Goal: Transaction & Acquisition: Purchase product/service

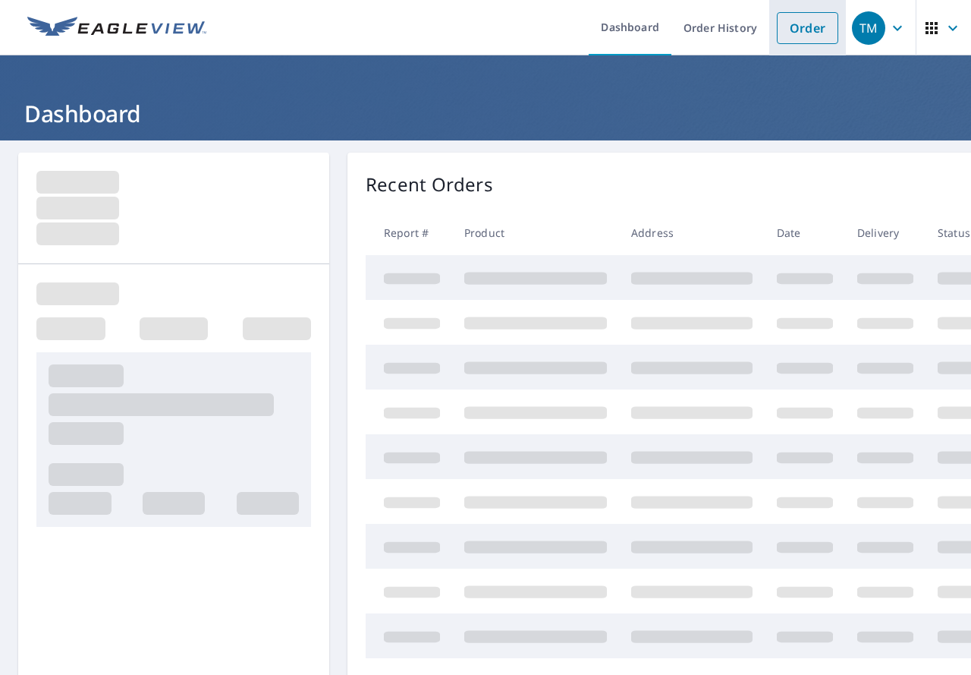
click at [800, 27] on link "Order" at bounding box center [807, 28] width 61 height 32
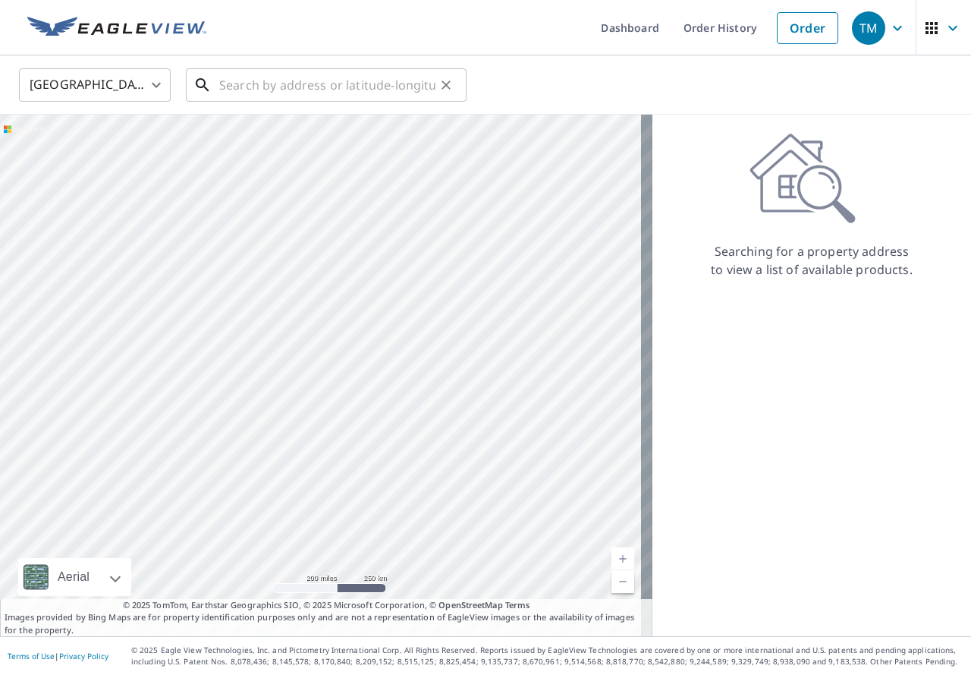
click at [268, 89] on input "text" at bounding box center [327, 85] width 216 height 43
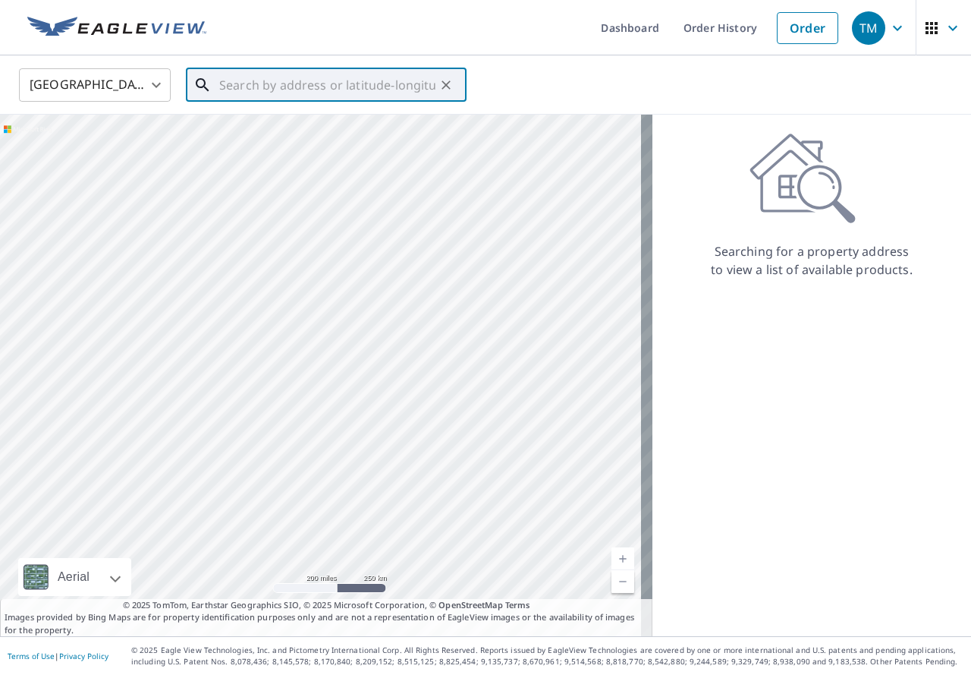
paste input "[STREET_ADDRESS][PERSON_NAME]"
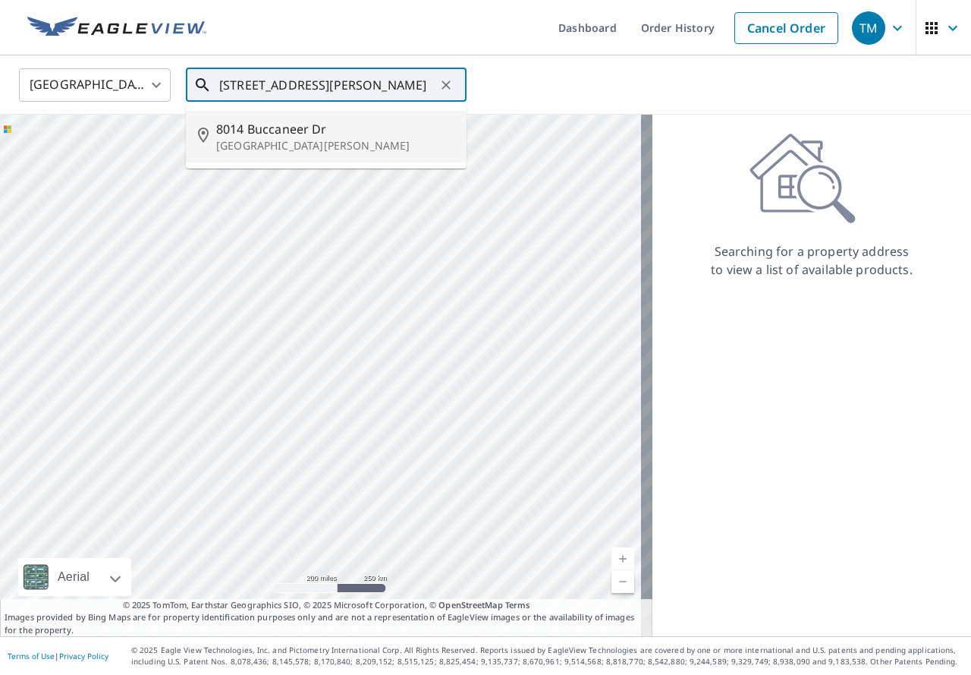
click at [291, 125] on span "8014 Buccaneer Dr" at bounding box center [335, 129] width 238 height 18
type input "8014 Buccaneer [GEOGRAPHIC_DATA][PERSON_NAME]"
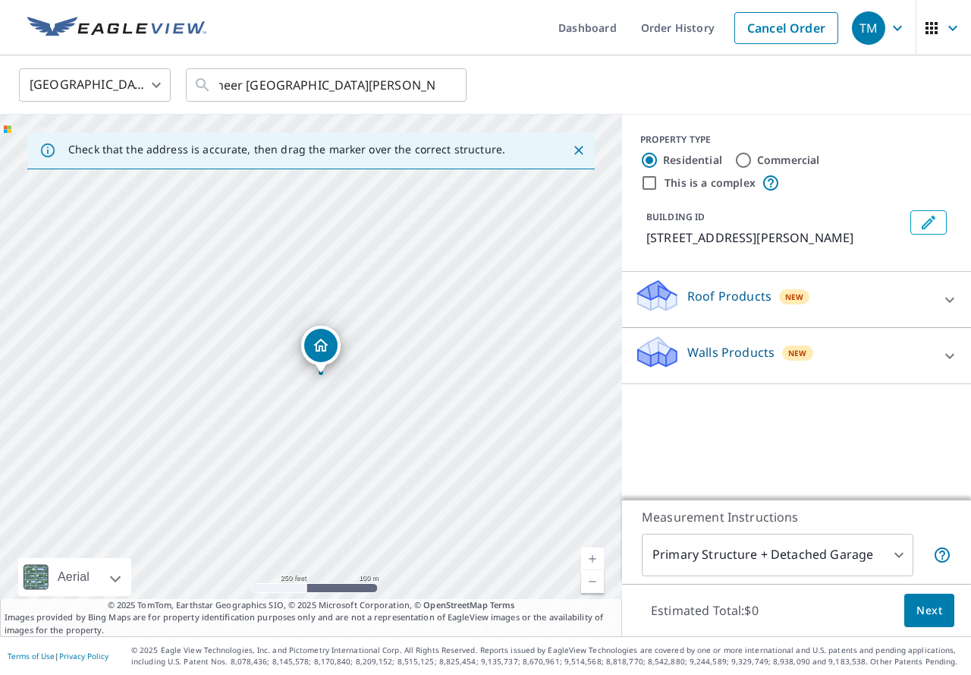
scroll to position [0, 0]
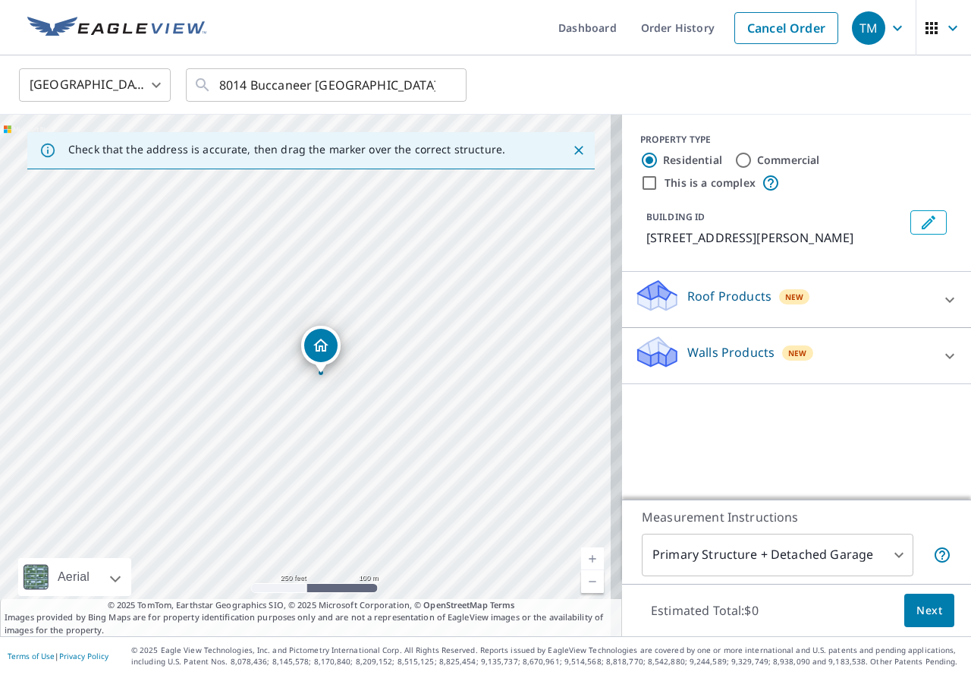
click at [741, 305] on p "Roof Products" at bounding box center [730, 296] width 84 height 18
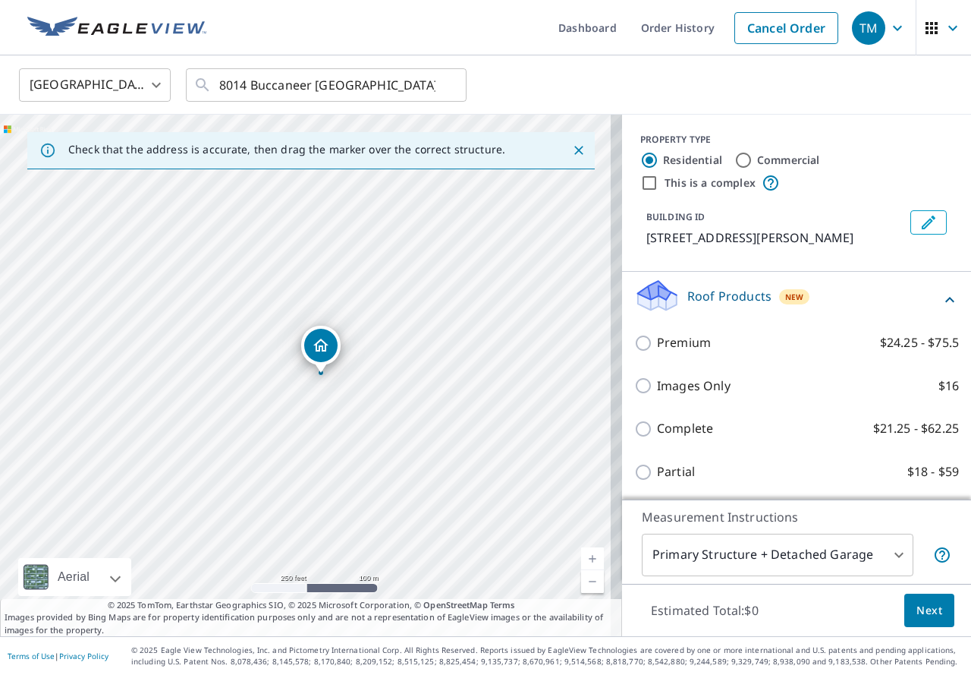
click at [690, 438] on p "Complete" at bounding box center [685, 428] width 56 height 19
click at [657, 438] on input "Complete $21.25 - $62.25" at bounding box center [646, 429] width 23 height 18
checkbox input "true"
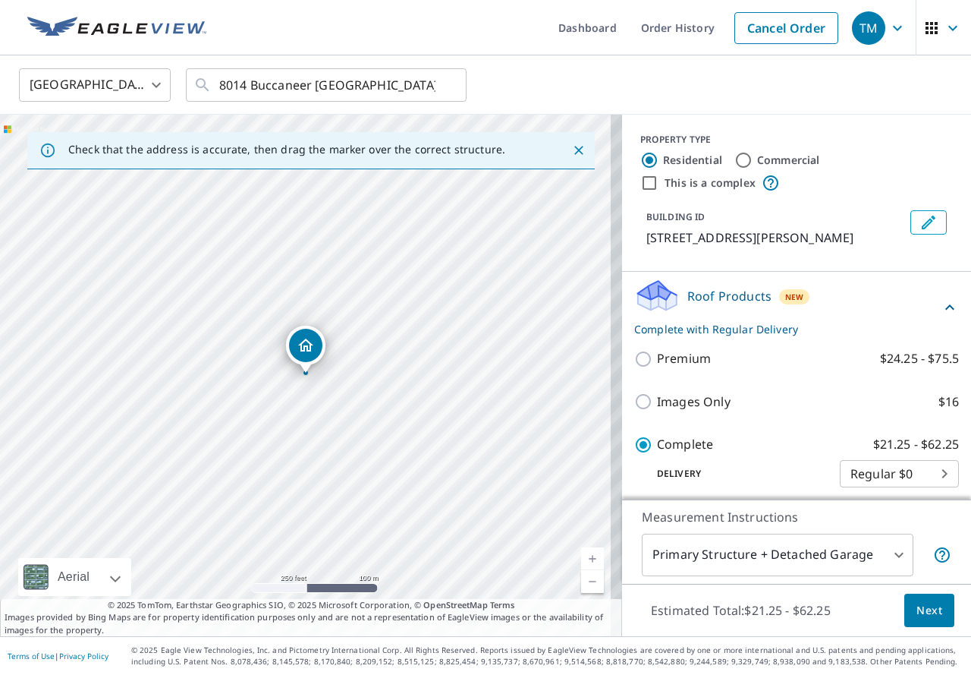
click at [922, 601] on span "Next" at bounding box center [930, 610] width 26 height 19
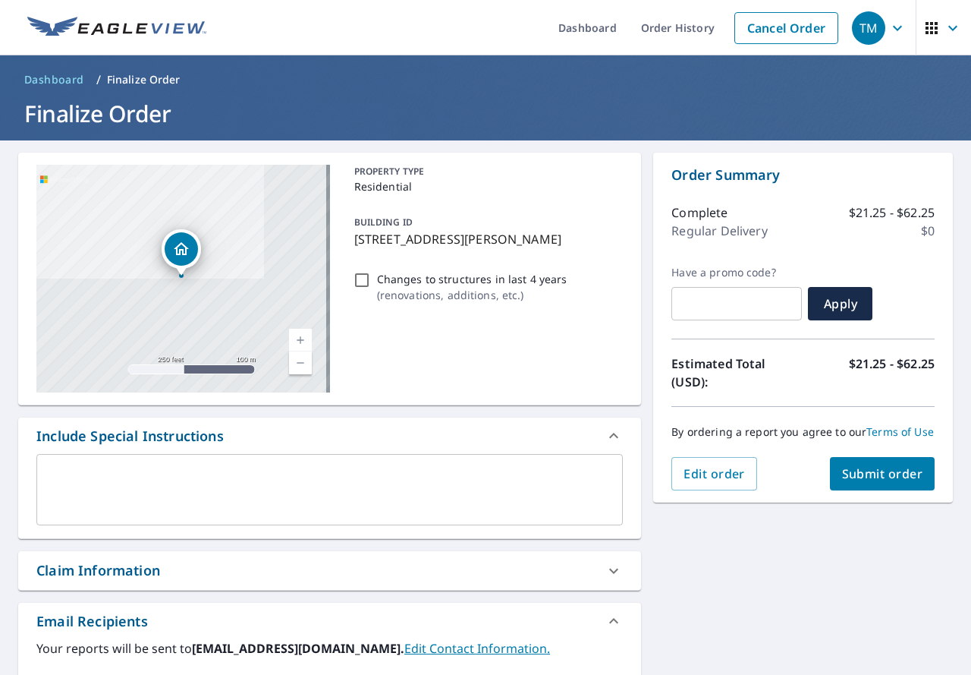
click at [874, 457] on div "By ordering a report you agree to our Terms of Use" at bounding box center [803, 432] width 263 height 50
click at [877, 490] on button "Submit order" at bounding box center [882, 473] width 105 height 33
